Goal: Communication & Community: Answer question/provide support

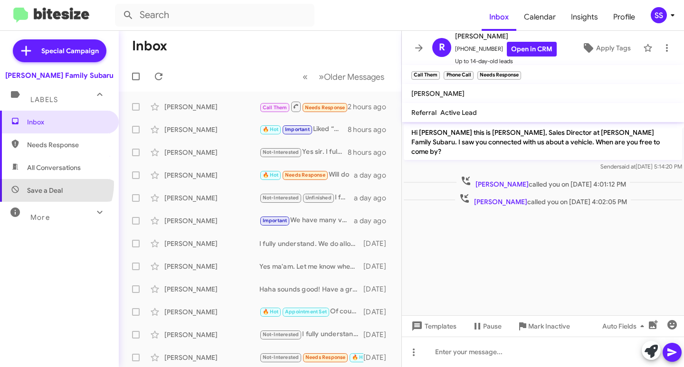
click at [54, 184] on span "Save a Deal" at bounding box center [59, 190] width 119 height 23
type input "in:not-interested"
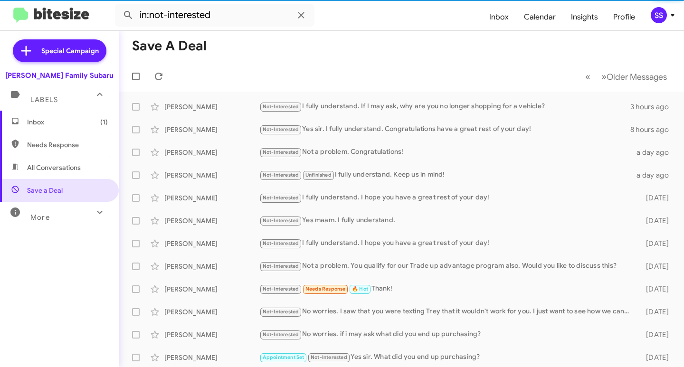
click at [49, 122] on span "Inbox (1)" at bounding box center [67, 122] width 81 height 10
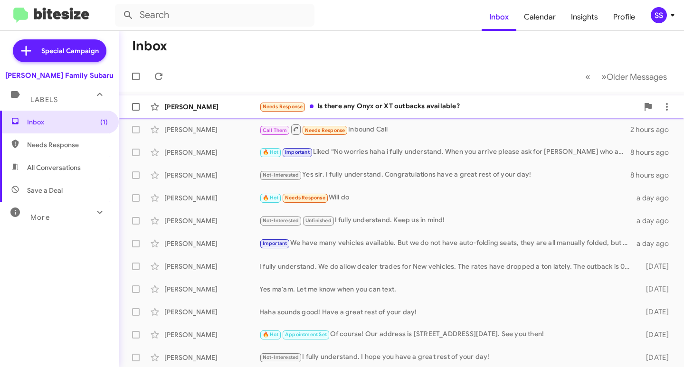
click at [357, 104] on div "Needs Response Is there any Onyx or XT outbacks available?" at bounding box center [449, 106] width 379 height 11
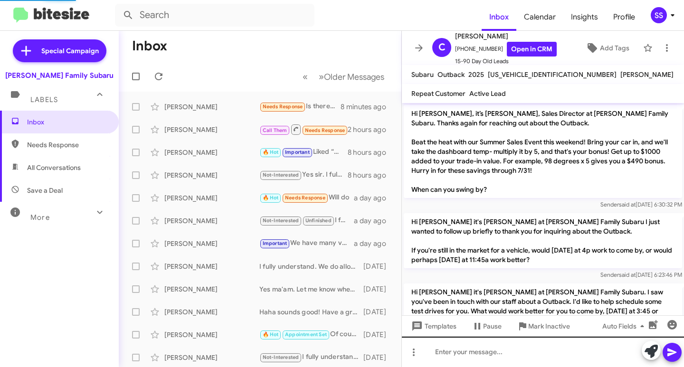
scroll to position [287, 0]
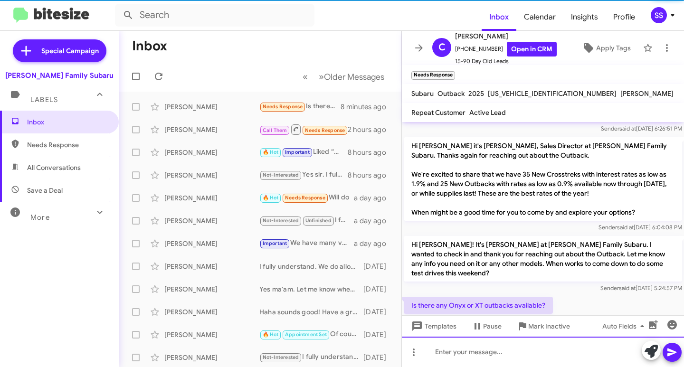
click at [484, 365] on div at bounding box center [543, 352] width 282 height 30
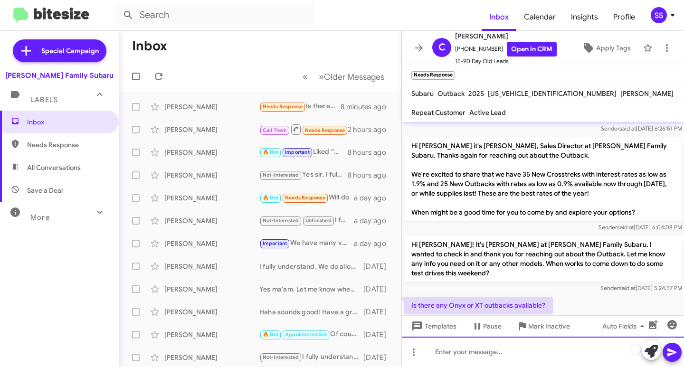
scroll to position [306, 0]
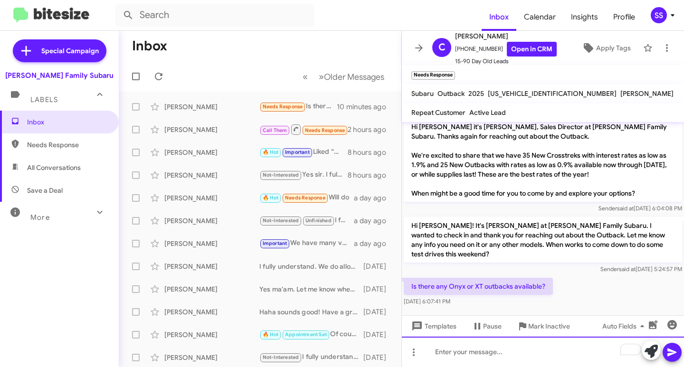
click at [451, 344] on div "To enrich screen reader interactions, please activate Accessibility in Grammarl…" at bounding box center [543, 352] width 282 height 30
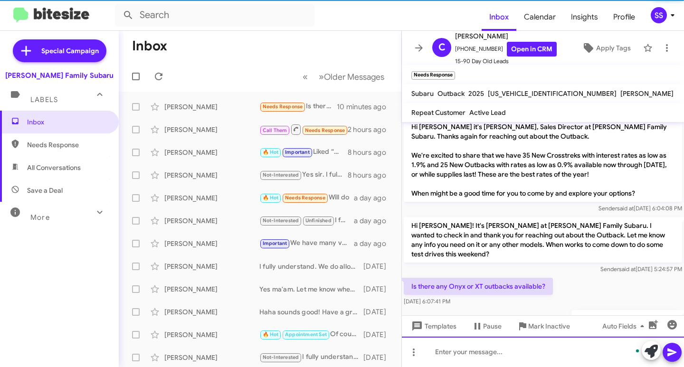
scroll to position [341, 0]
